Goal: Information Seeking & Learning: Learn about a topic

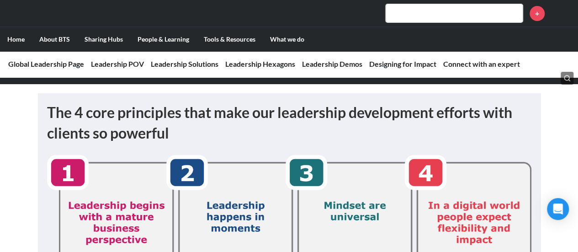
scroll to position [137, 0]
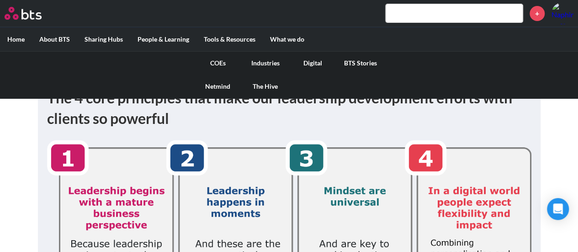
click at [223, 57] on link "COEs" at bounding box center [218, 63] width 48 height 24
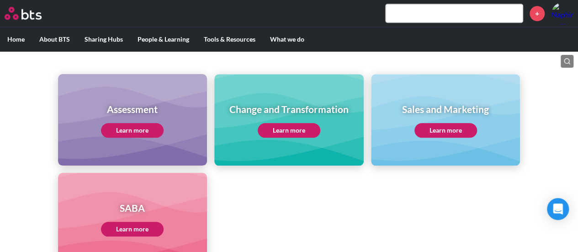
scroll to position [411, 0]
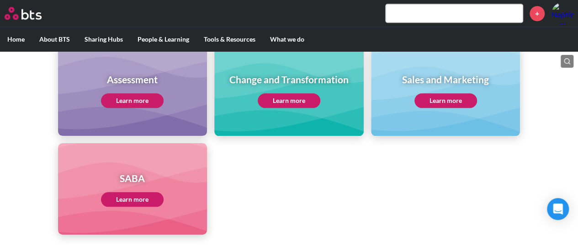
click at [125, 200] on link "Learn more" at bounding box center [132, 199] width 63 height 15
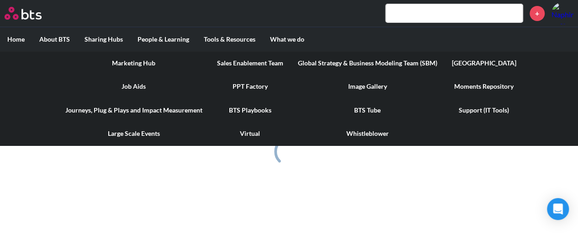
click at [249, 93] on link "PPT Factory" at bounding box center [250, 86] width 81 height 24
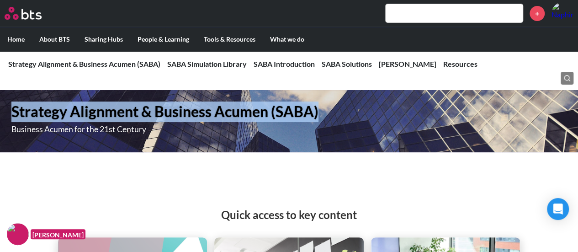
drag, startPoint x: 11, startPoint y: 112, endPoint x: 347, endPoint y: 116, distance: 336.8
click at [353, 110] on div "Strategy Alignment & Business Acumen (SABA) Business Acumen for the 21st Century" at bounding box center [205, 121] width 411 height 62
copy h1 "Strategy Alignment & Business Acumen (SABA)"
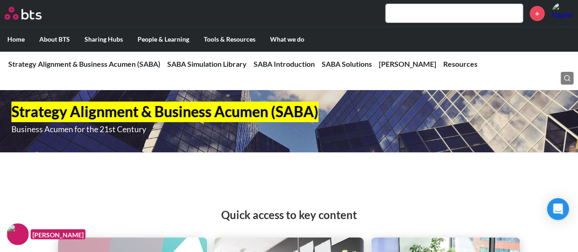
scroll to position [137, 0]
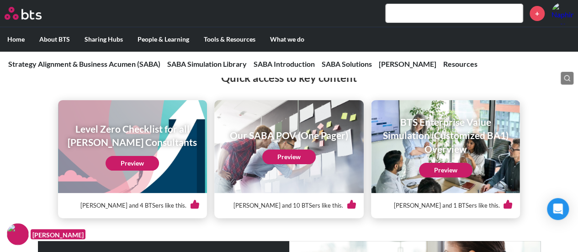
click at [137, 158] on link "Preview" at bounding box center [132, 163] width 53 height 15
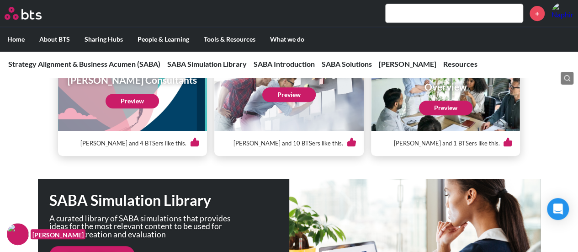
scroll to position [274, 0]
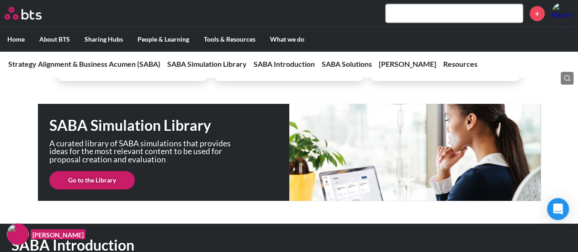
click at [110, 170] on div "SABA Simulation Library A curated library of SABA simulations that provides ide…" at bounding box center [289, 152] width 503 height 97
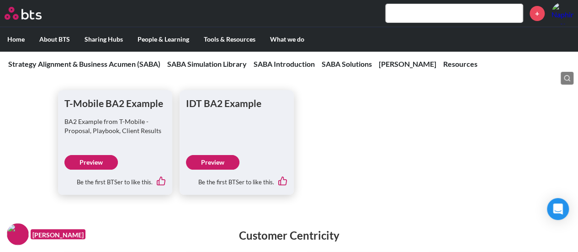
scroll to position [3382, 0]
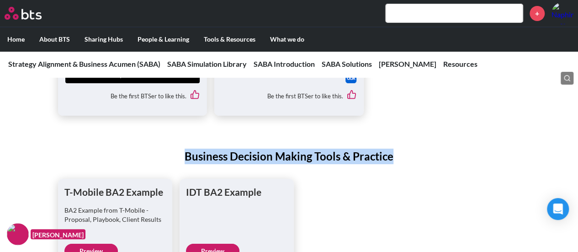
drag, startPoint x: 166, startPoint y: 159, endPoint x: 450, endPoint y: 146, distance: 284.1
click at [450, 146] on div "Business Decision Making Tools & Practice T-Mobile BA2 Example BA2 Example from…" at bounding box center [289, 206] width 578 height 153
copy h2 "Business Decision Making Tools & Practice"
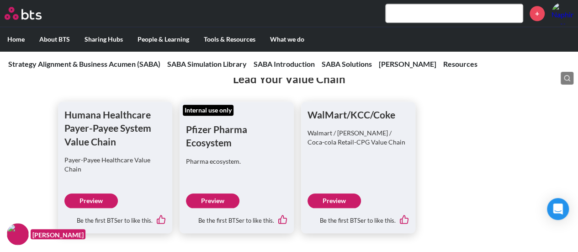
scroll to position [3930, 0]
